Goal: Check status: Check status

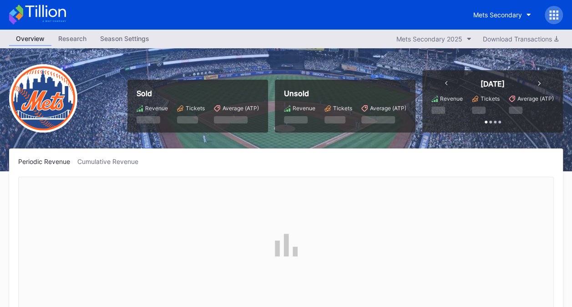
click at [437, 51] on div "Sold Revenue Tickets Average (ATP) Unsold Revenue Tickets Average (ATP) [DATE] …" at bounding box center [286, 109] width 572 height 123
click at [445, 42] on div "Mets Secondary 2025" at bounding box center [429, 39] width 66 height 8
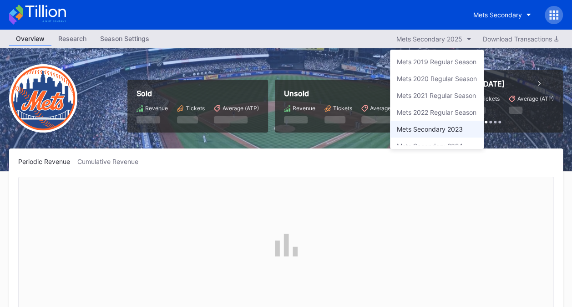
scroll to position [25, 0]
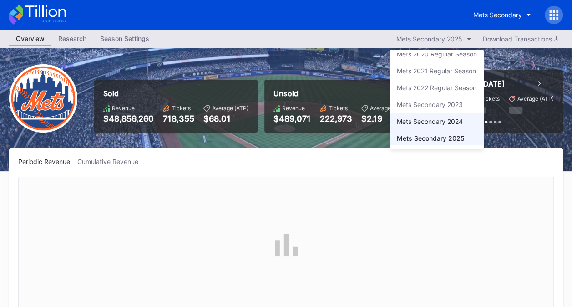
click at [428, 117] on div "Mets Secondary 2024" at bounding box center [430, 121] width 66 height 8
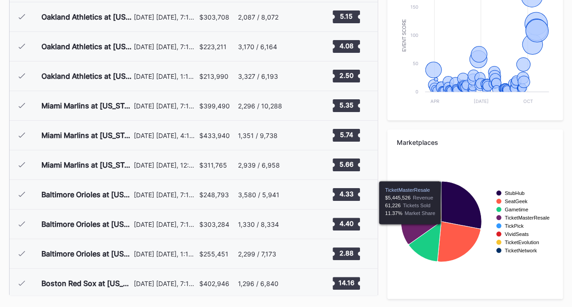
scroll to position [2215, 0]
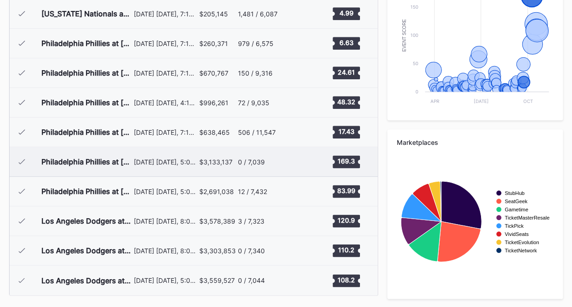
click at [213, 162] on div "$3,133,137" at bounding box center [215, 162] width 33 height 8
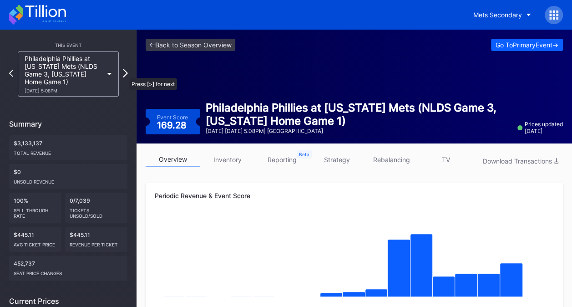
click at [125, 74] on icon at bounding box center [125, 73] width 5 height 9
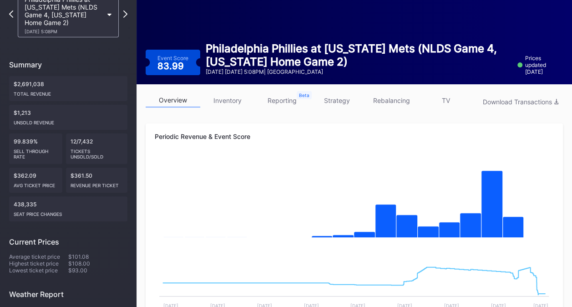
scroll to position [126, 0]
